Goal: Task Accomplishment & Management: Use online tool/utility

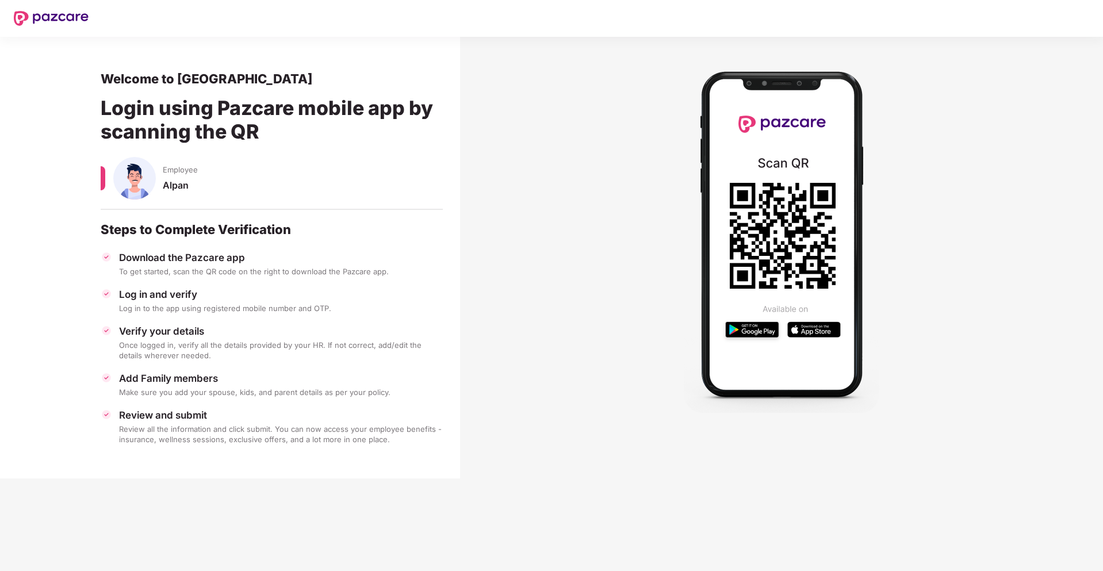
click at [194, 260] on div "Download the Pazcare app" at bounding box center [281, 257] width 324 height 13
